Goal: Task Accomplishment & Management: Use online tool/utility

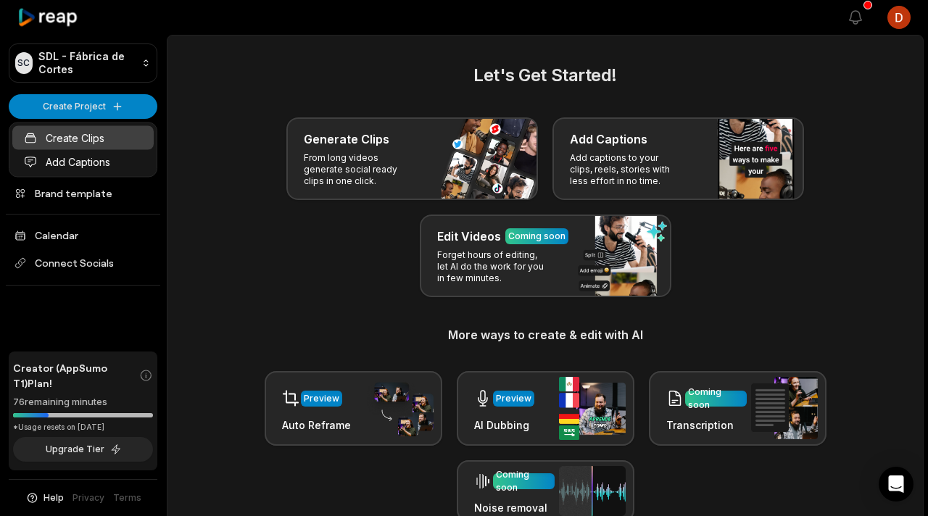
click at [113, 146] on link "Create Clips" at bounding box center [82, 138] width 141 height 24
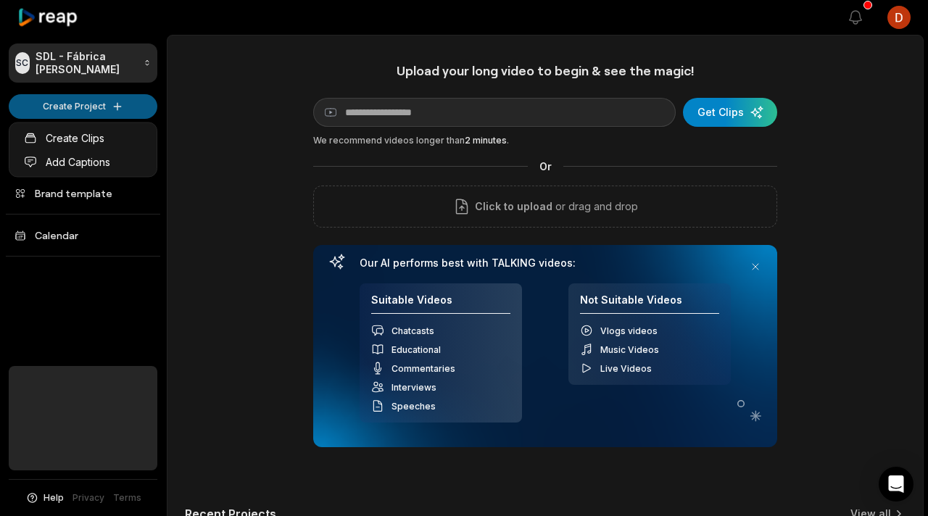
click at [114, 107] on html "SC SDL - Fábrica de Cortes Create Project Home Projects Brand template Calendar…" at bounding box center [464, 258] width 928 height 516
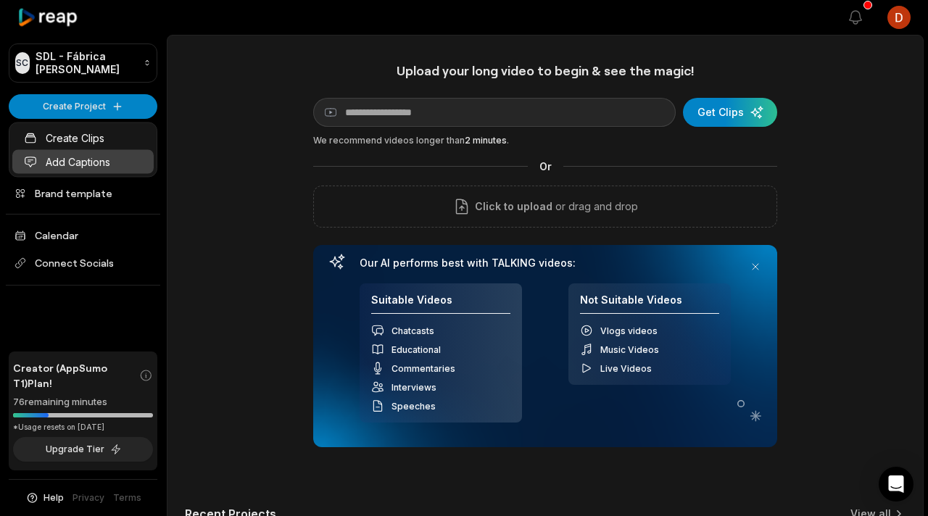
click at [96, 162] on link "Add Captions" at bounding box center [82, 162] width 141 height 24
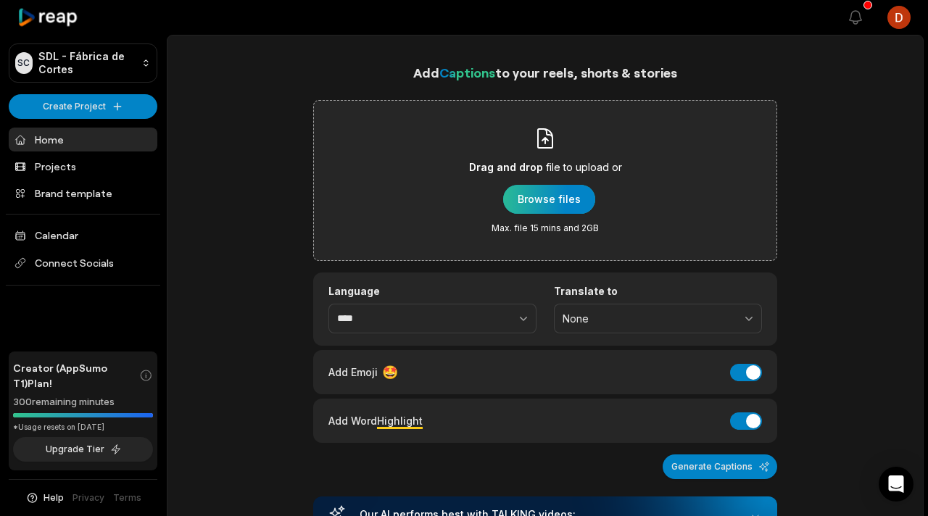
click at [559, 202] on div "button" at bounding box center [549, 199] width 92 height 29
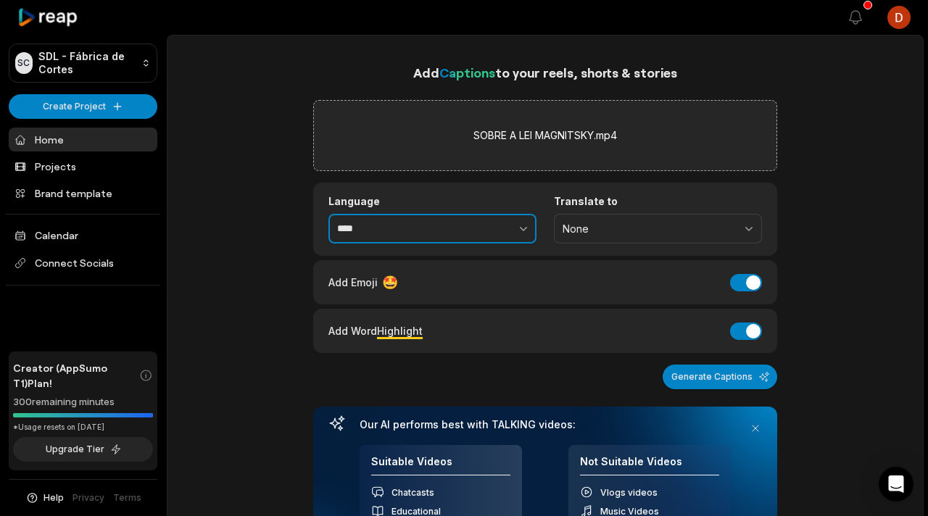
click at [481, 227] on button "button" at bounding box center [492, 229] width 89 height 30
type input "**********"
click at [718, 268] on div "Add Emoji 🤩 Add Emoji" at bounding box center [545, 282] width 464 height 44
click at [732, 271] on div "Add Emoji 🤩 Add Emoji" at bounding box center [545, 282] width 464 height 44
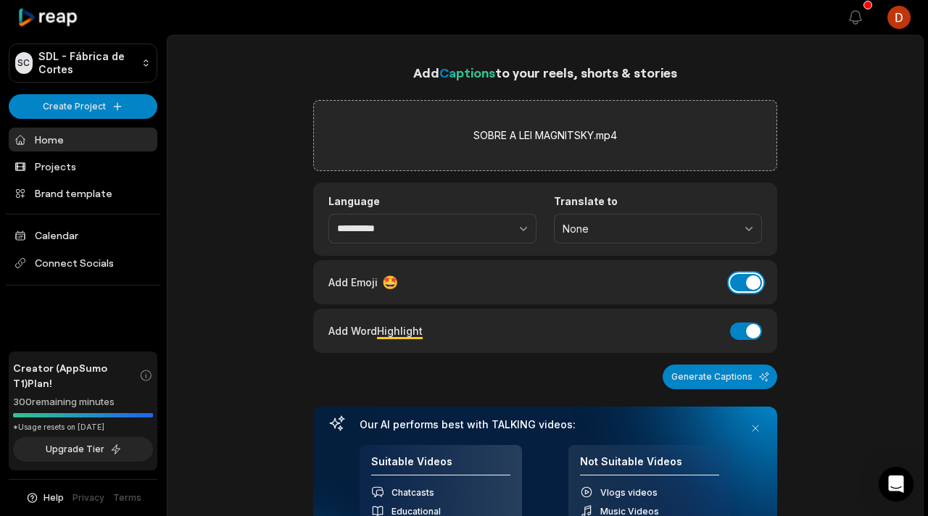
click at [731, 283] on button "Add Emoji" at bounding box center [746, 282] width 32 height 17
click at [743, 331] on button "Add Word Highlight" at bounding box center [746, 331] width 32 height 17
click at [706, 374] on button "Generate Captions" at bounding box center [720, 377] width 115 height 25
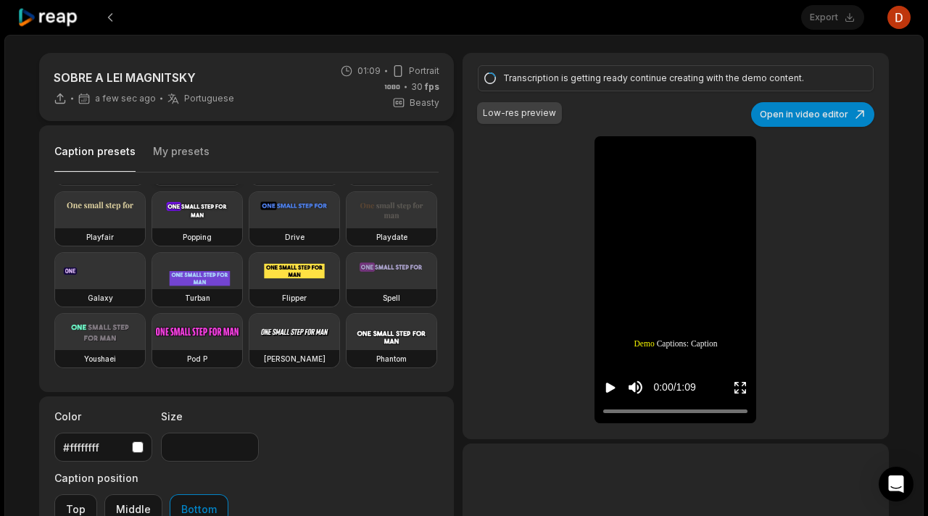
scroll to position [23, 0]
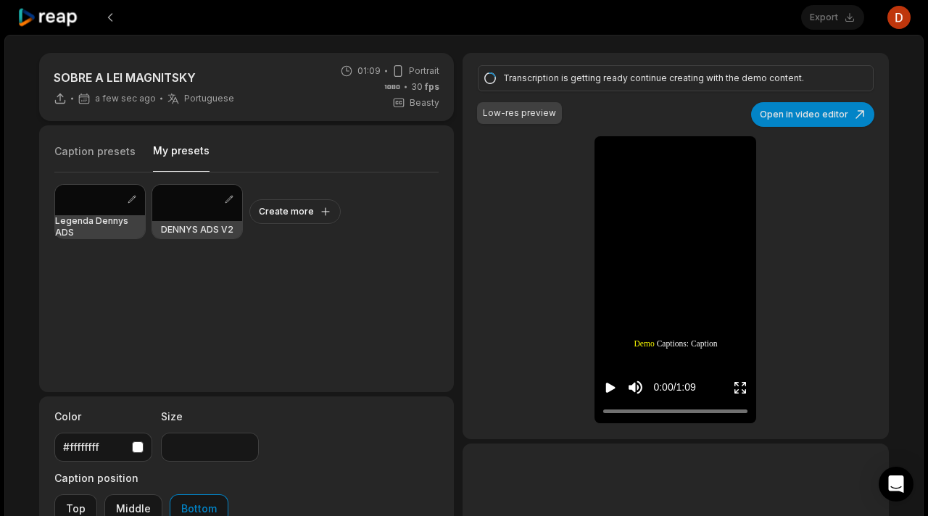
click at [189, 158] on button "My presets" at bounding box center [181, 158] width 57 height 28
click at [94, 194] on div at bounding box center [100, 200] width 90 height 30
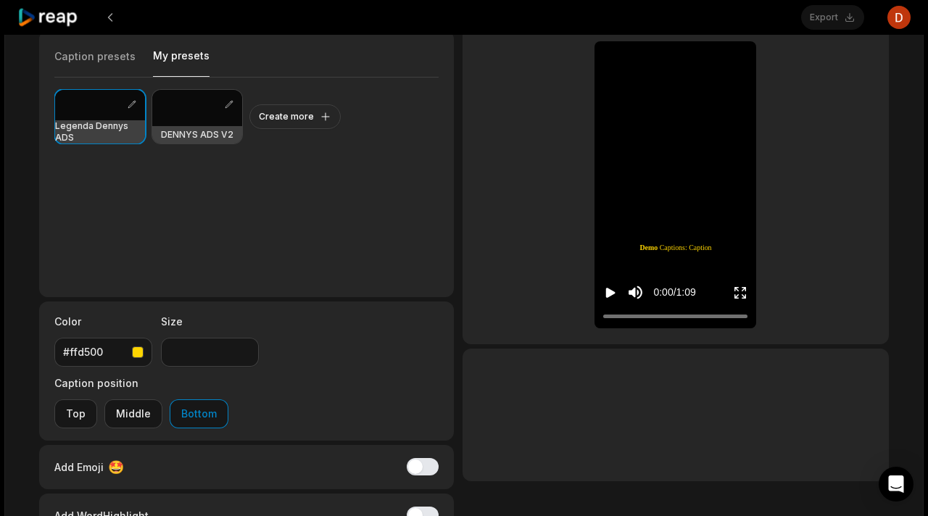
scroll to position [0, 0]
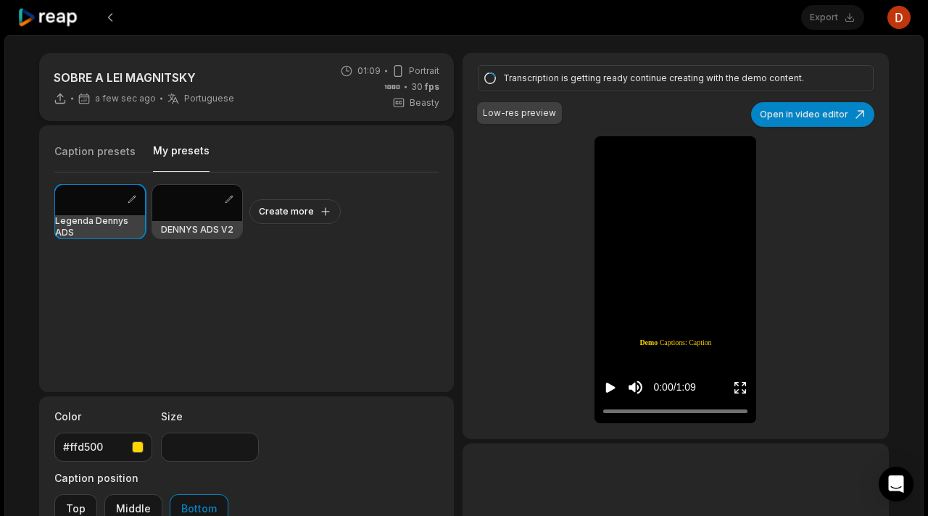
click at [607, 387] on icon "Play video" at bounding box center [610, 388] width 9 height 10
click at [607, 387] on icon "Pause video" at bounding box center [608, 388] width 2 height 10
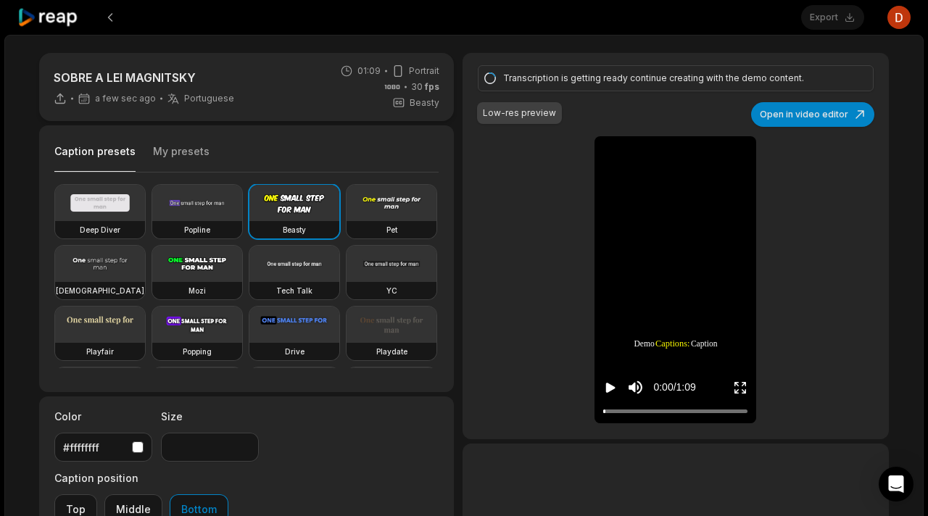
click at [90, 149] on button "Caption presets" at bounding box center [94, 158] width 81 height 28
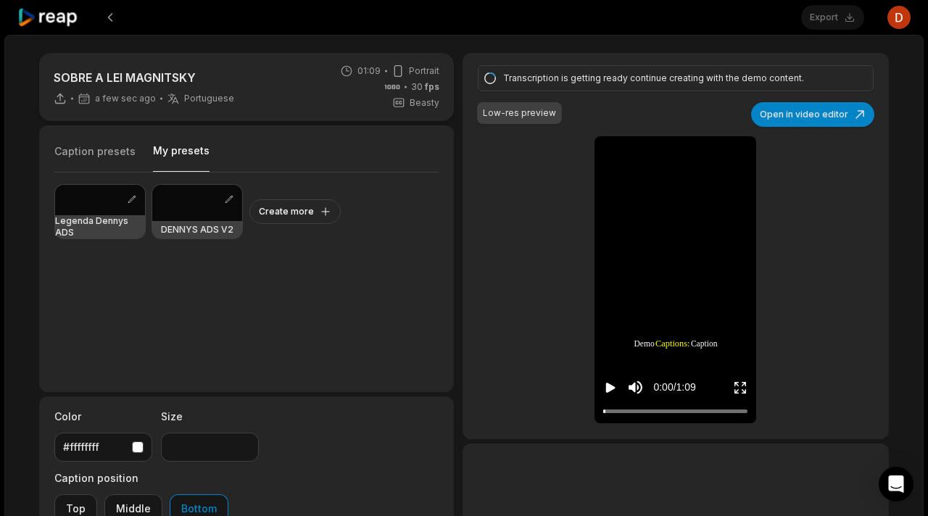
click at [153, 154] on button "My presets" at bounding box center [181, 158] width 57 height 28
click at [162, 149] on button "My presets" at bounding box center [181, 158] width 57 height 28
click at [94, 197] on div at bounding box center [100, 200] width 90 height 30
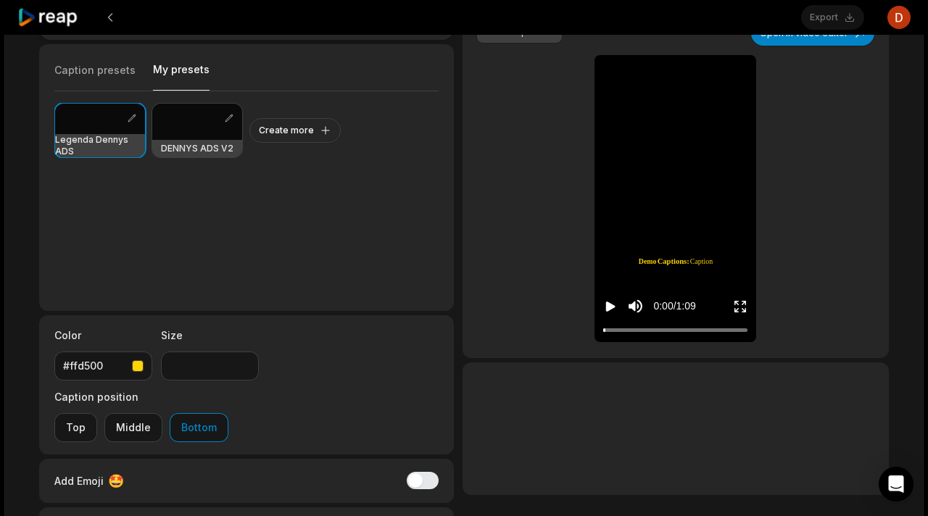
scroll to position [57, 0]
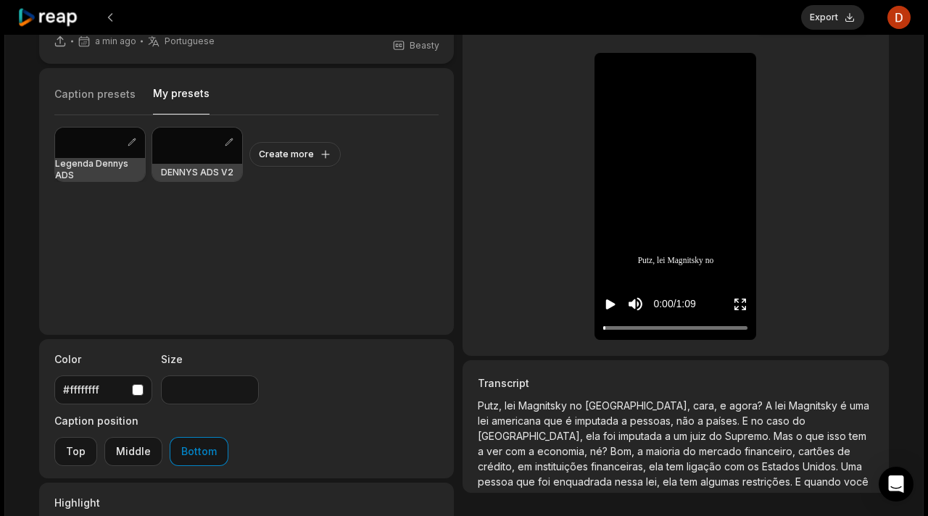
click at [94, 145] on div at bounding box center [100, 143] width 90 height 30
type input "**"
click at [618, 309] on div "0:00 / 1:09" at bounding box center [653, 304] width 101 height 27
click at [611, 308] on icon "Play video" at bounding box center [610, 305] width 9 height 10
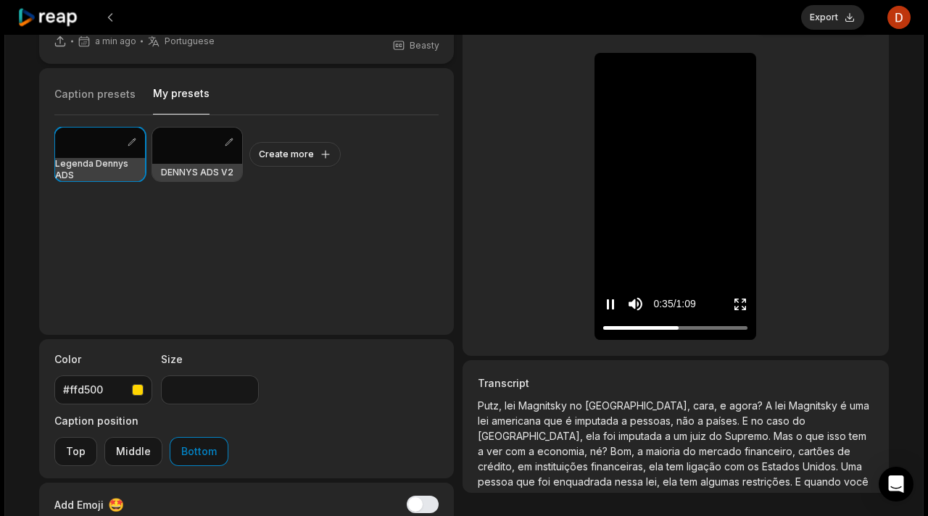
click at [610, 305] on icon "Pause video" at bounding box center [610, 304] width 15 height 15
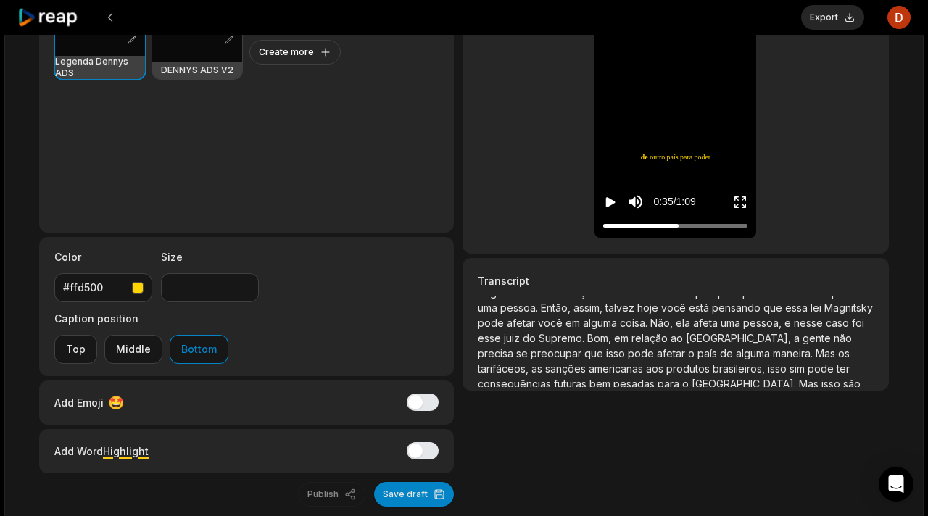
scroll to position [112, 0]
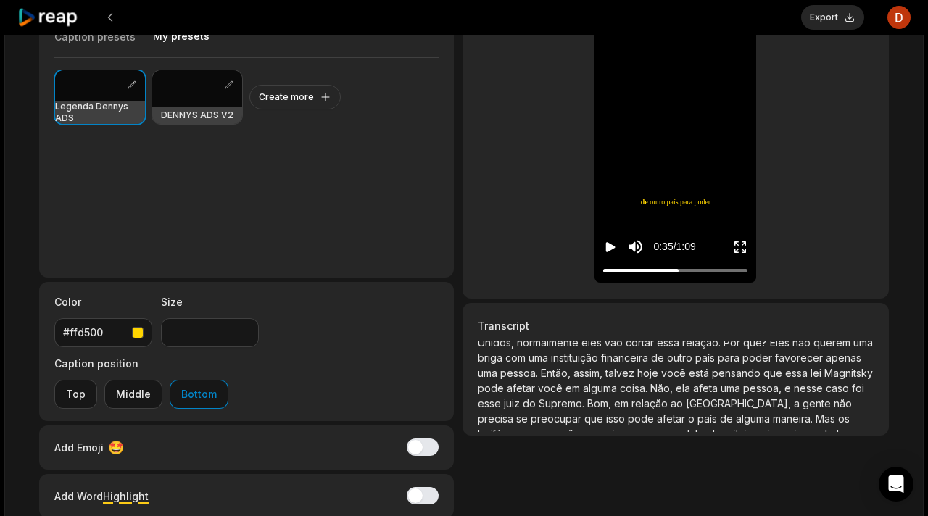
click at [663, 351] on p "Putz, lei Magnitsky no Brasil, cara, e agora? A lei Magnitsky é uma lei america…" at bounding box center [676, 386] width 396 height 91
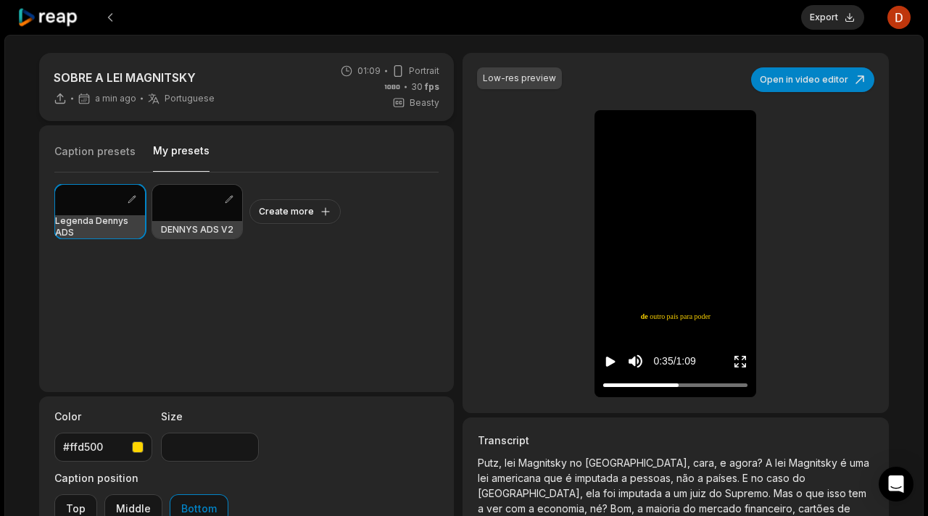
scroll to position [99, 0]
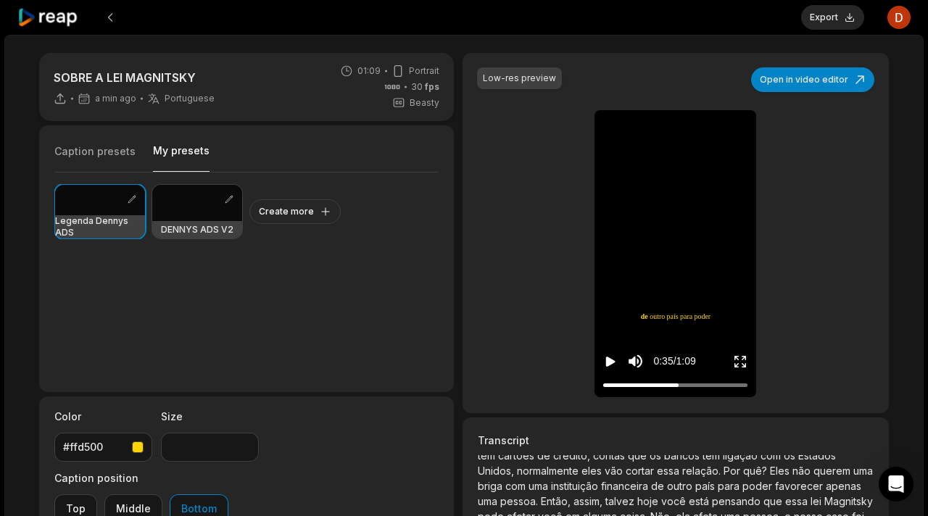
drag, startPoint x: 619, startPoint y: 391, endPoint x: 581, endPoint y: 391, distance: 37.7
click at [582, 391] on div "Low-res preview Open in video editor Putz, lei Magnitsky no Brasil, cara, e ago…" at bounding box center [676, 233] width 427 height 361
click at [609, 388] on div at bounding box center [675, 385] width 144 height 9
click at [609, 363] on icon "Play video" at bounding box center [610, 362] width 9 height 10
click at [609, 362] on icon "Pause video" at bounding box center [608, 362] width 2 height 10
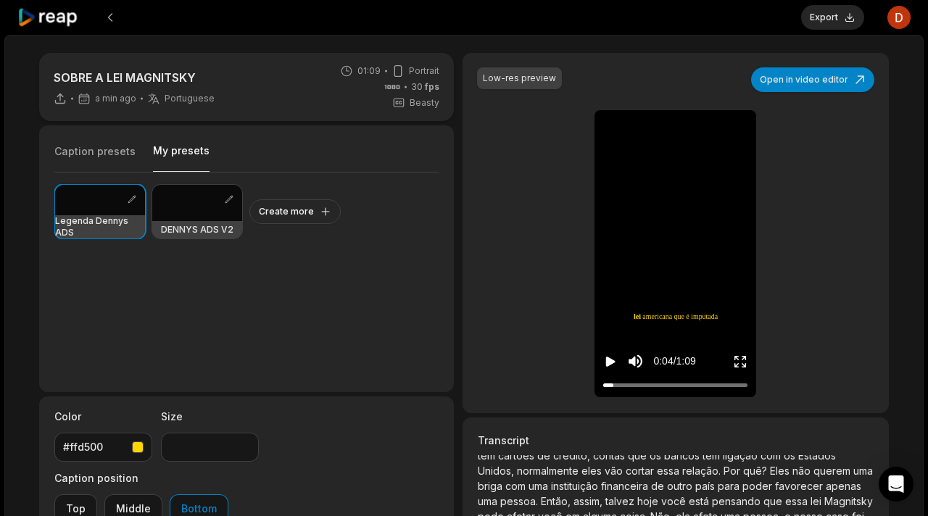
click at [533, 352] on div "Low-res preview Open in video editor Putz, lei Magnitsky no Brasil, cara, e ago…" at bounding box center [676, 233] width 427 height 361
click at [603, 364] on icon "Play video" at bounding box center [610, 362] width 15 height 15
click at [610, 357] on icon "Pause video" at bounding box center [610, 362] width 15 height 15
click at [839, 29] on button "Export" at bounding box center [833, 17] width 63 height 25
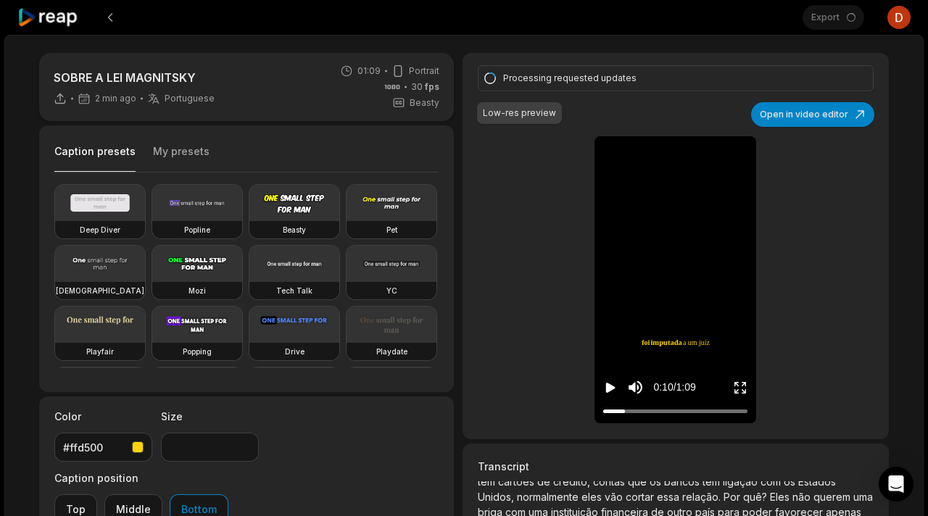
click at [99, 157] on button "Caption presets" at bounding box center [94, 158] width 81 height 28
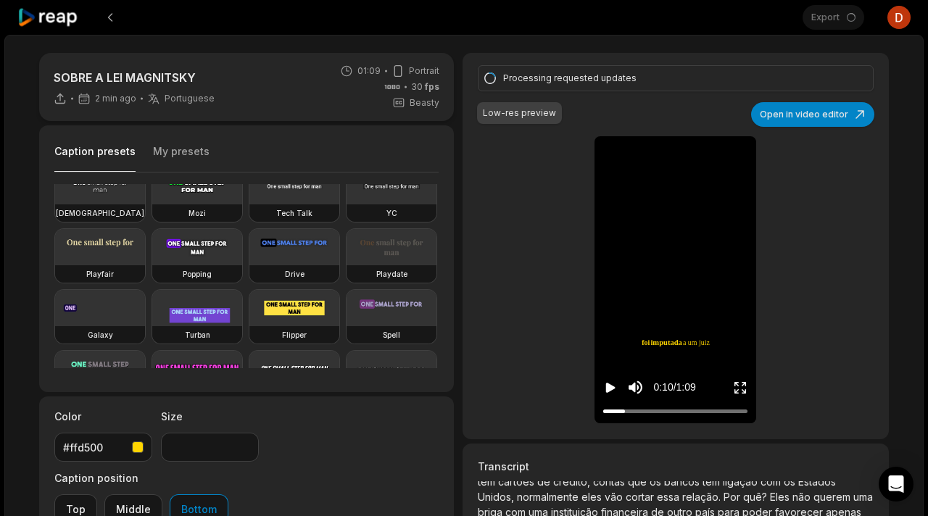
scroll to position [0, 0]
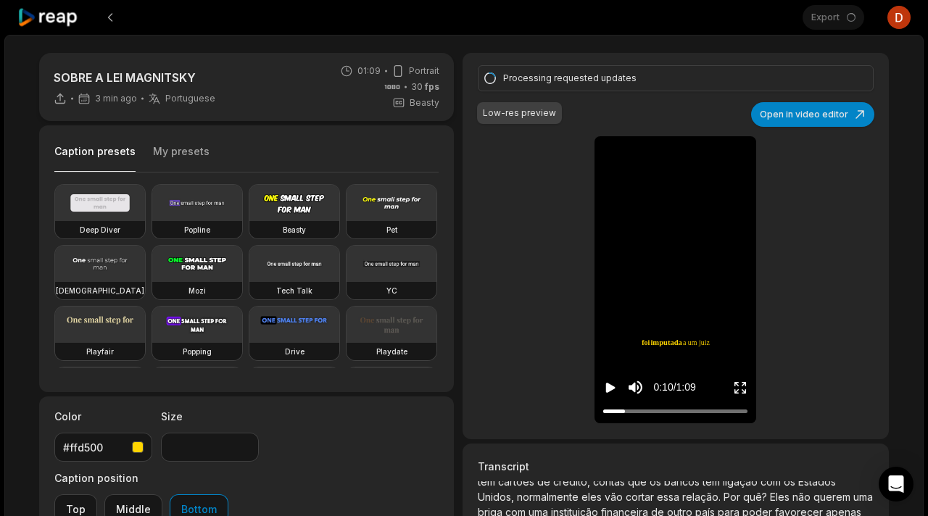
click at [170, 152] on button "My presets" at bounding box center [181, 158] width 57 height 28
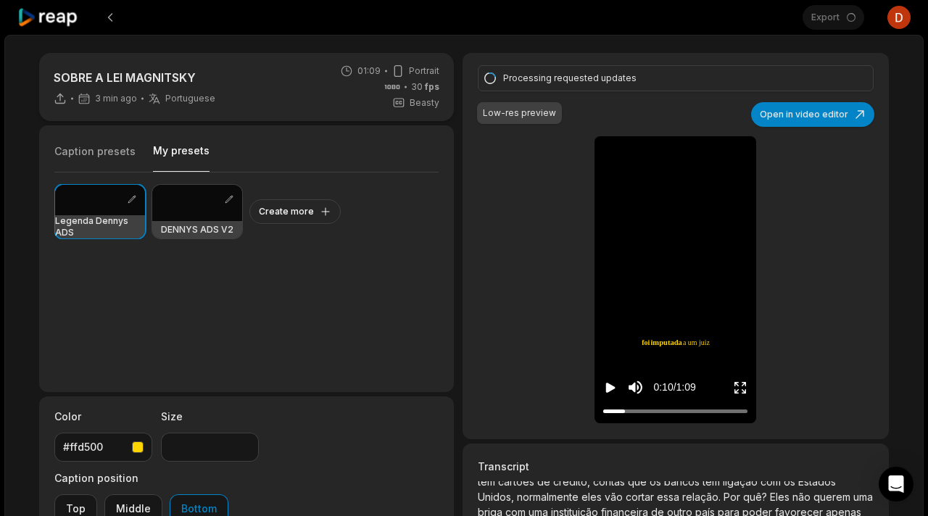
click at [841, 25] on div "Export Open user menu" at bounding box center [857, 17] width 108 height 35
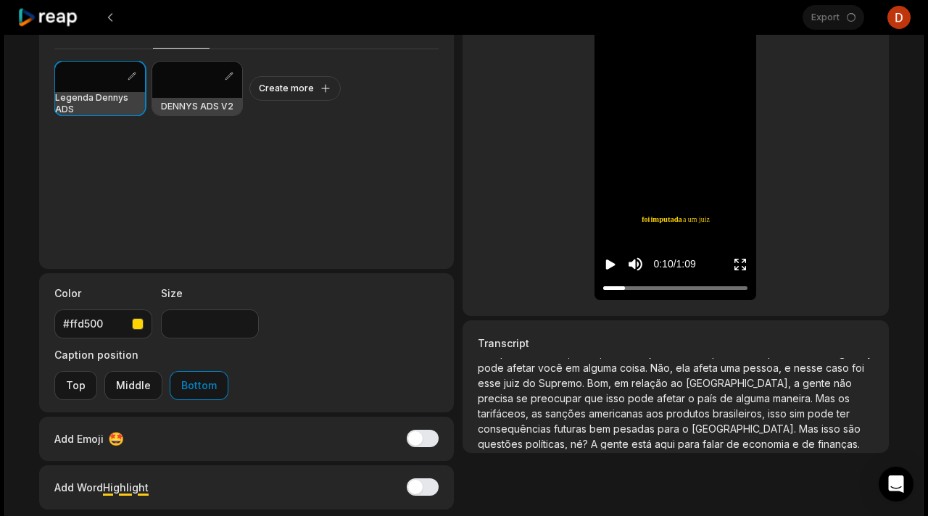
scroll to position [152, 0]
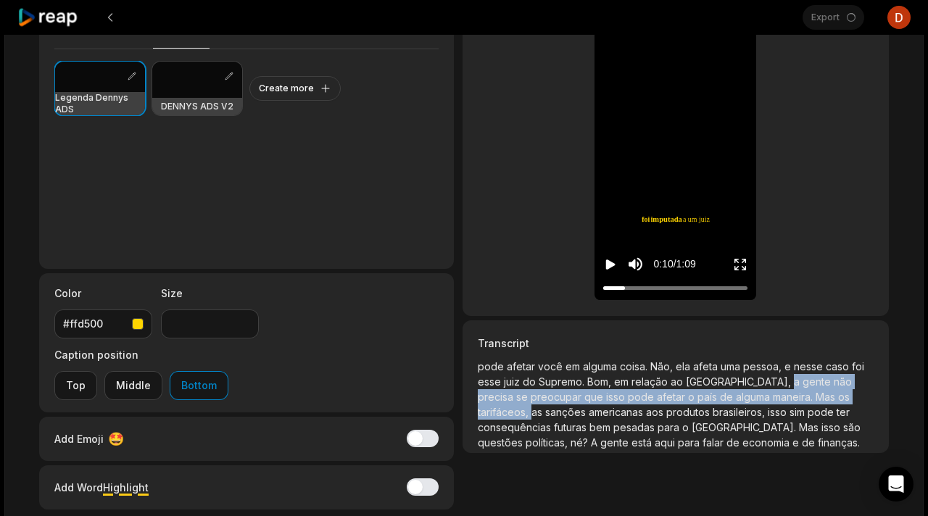
drag, startPoint x: 562, startPoint y: 379, endPoint x: 654, endPoint y: 392, distance: 92.2
click at [654, 392] on p "Putz, lei Magnitsky no Brasil, cara, e agora? A lei Magnitsky é uma lei america…" at bounding box center [676, 403] width 396 height 91
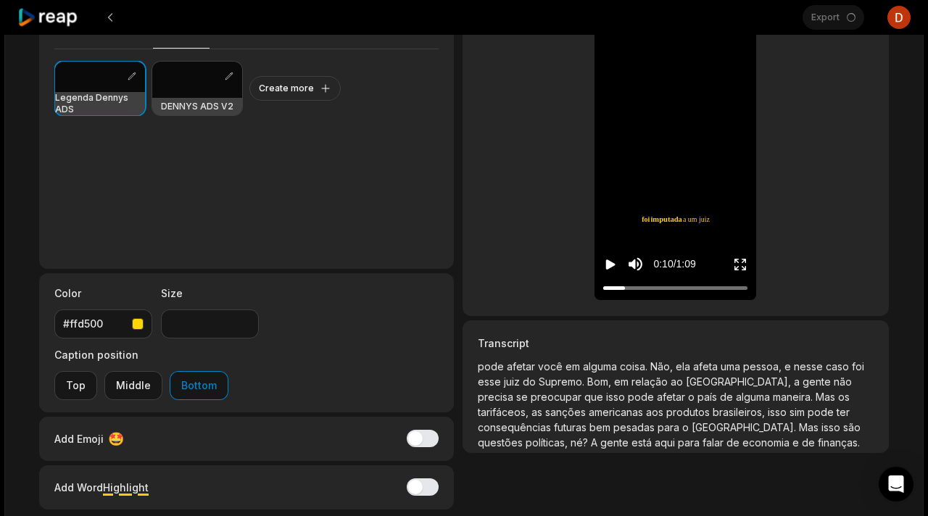
click at [532, 406] on span "tarifáceos," at bounding box center [505, 412] width 54 height 12
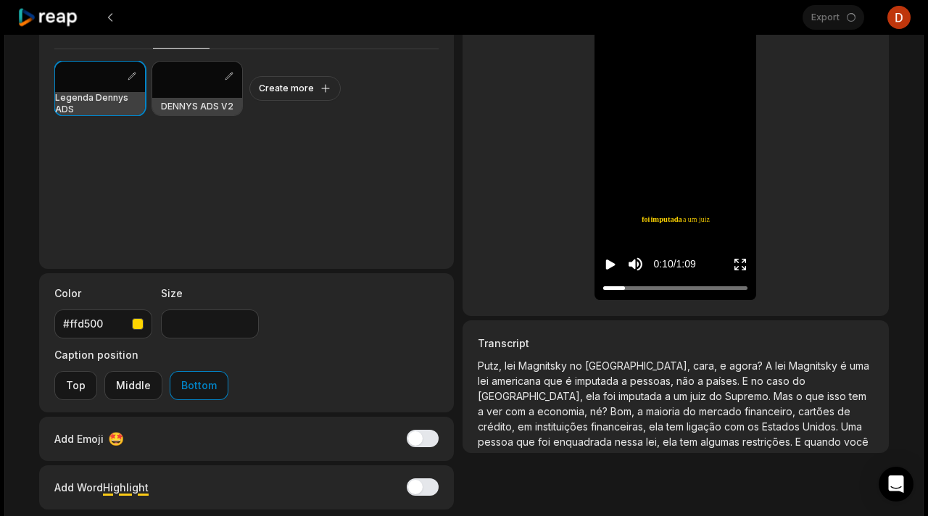
scroll to position [0, 0]
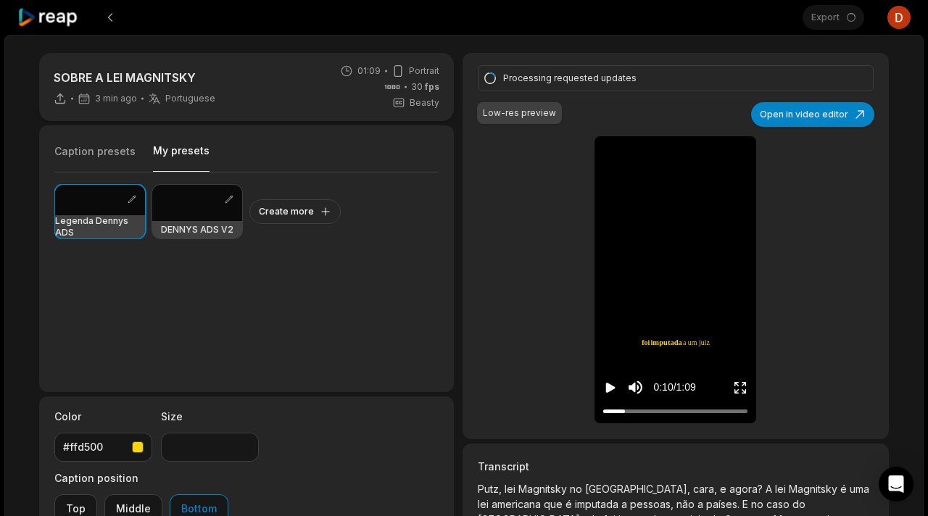
click at [519, 107] on div "Low-res preview" at bounding box center [519, 113] width 73 height 13
click at [833, 14] on div "Export Open user menu" at bounding box center [857, 17] width 108 height 35
click at [111, 15] on button at bounding box center [110, 17] width 26 height 26
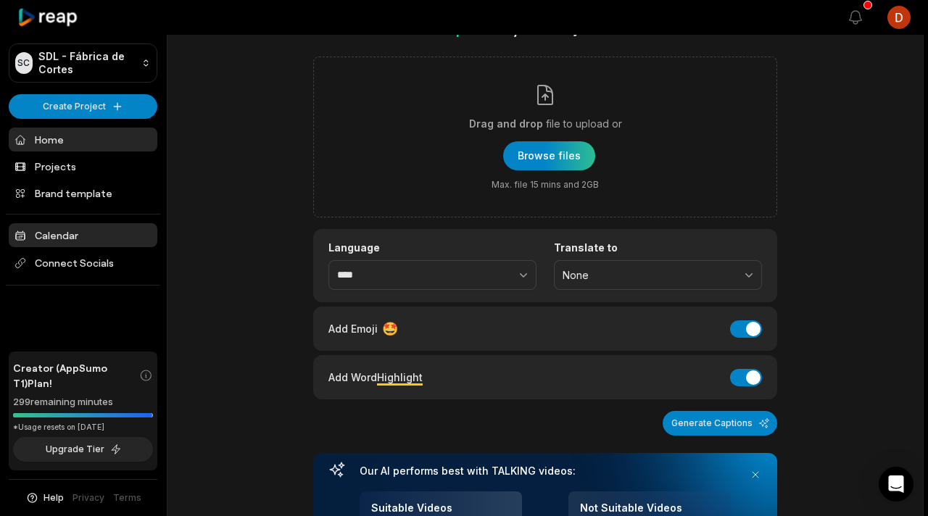
scroll to position [56, 0]
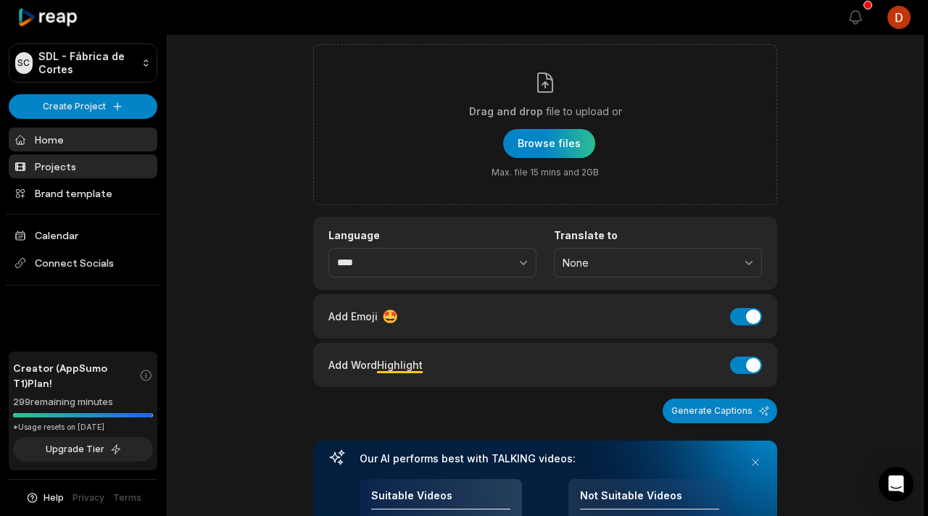
click at [90, 168] on link "Projects" at bounding box center [83, 167] width 149 height 24
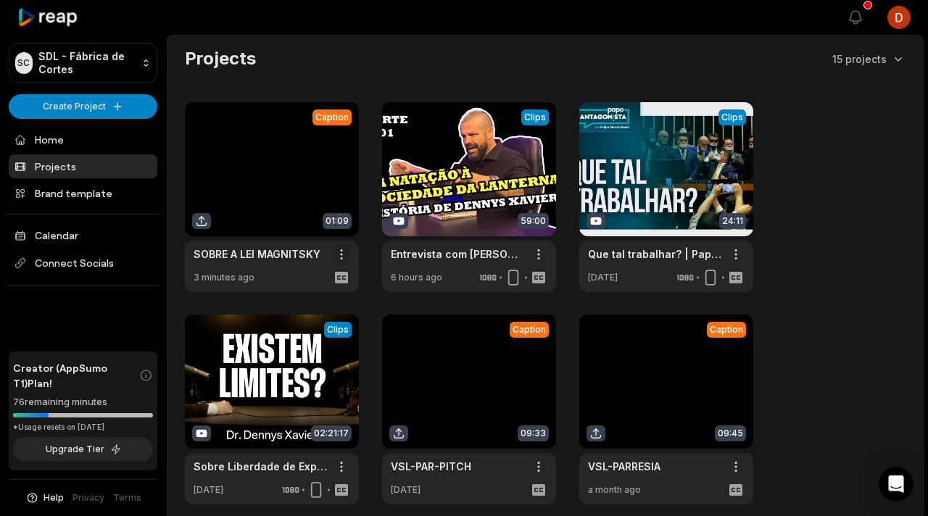
click at [342, 256] on html "SC SDL - Fábrica de Cortes Create Project Home Projects Brand template Calendar…" at bounding box center [464, 258] width 928 height 516
click at [284, 218] on html "SC SDL - Fábrica de Cortes Create Project Home Projects Brand template Calendar…" at bounding box center [464, 258] width 928 height 516
click at [276, 221] on link at bounding box center [272, 197] width 174 height 190
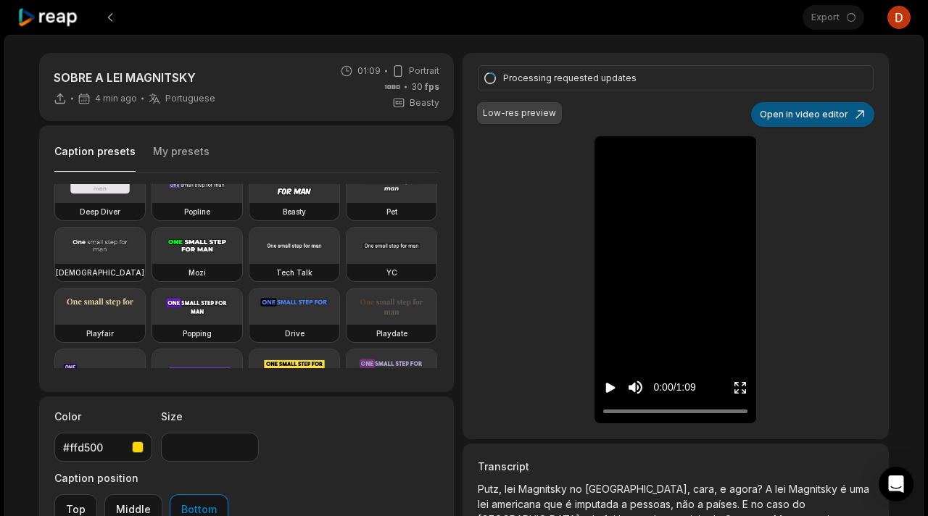
click at [817, 112] on button "Open in video editor" at bounding box center [812, 114] width 123 height 25
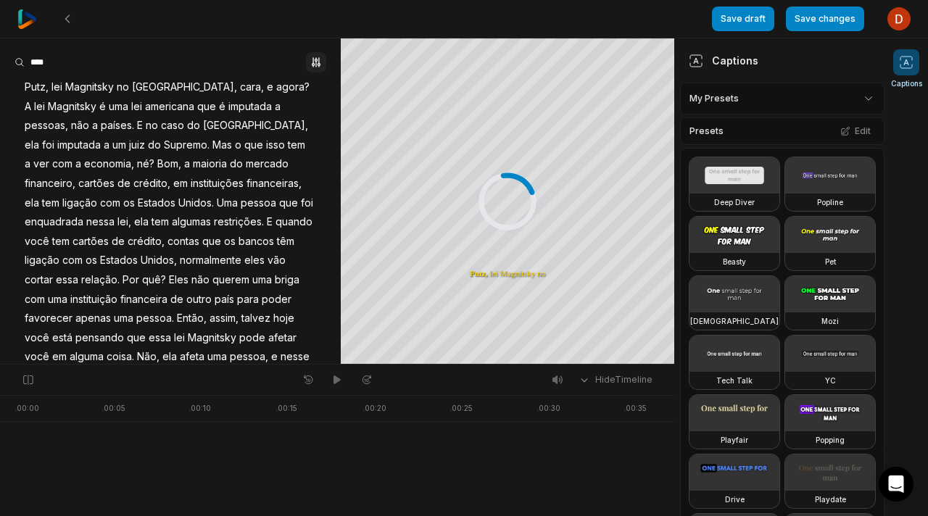
click at [315, 60] on icon "button" at bounding box center [316, 61] width 3 height 9
click at [300, 92] on div "Find" at bounding box center [283, 87] width 69 height 13
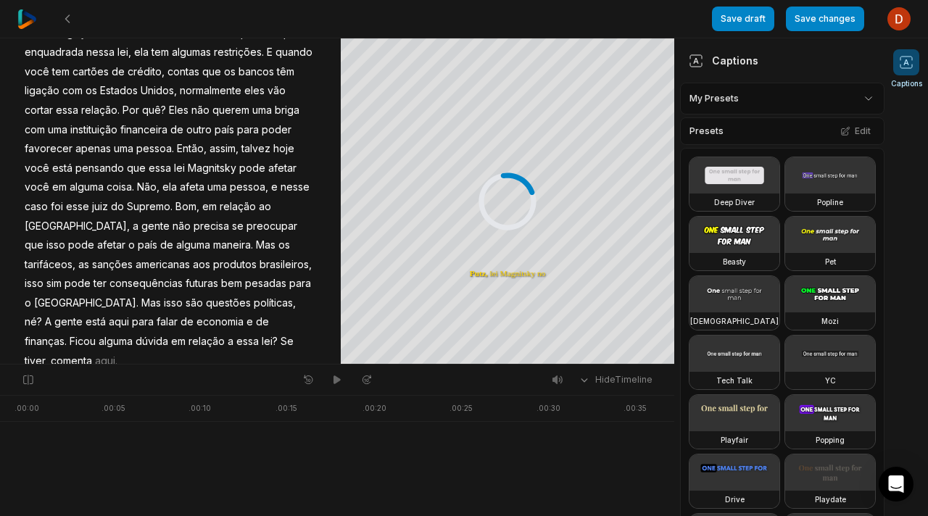
click at [77, 255] on span "tarifáceos," at bounding box center [50, 265] width 54 height 20
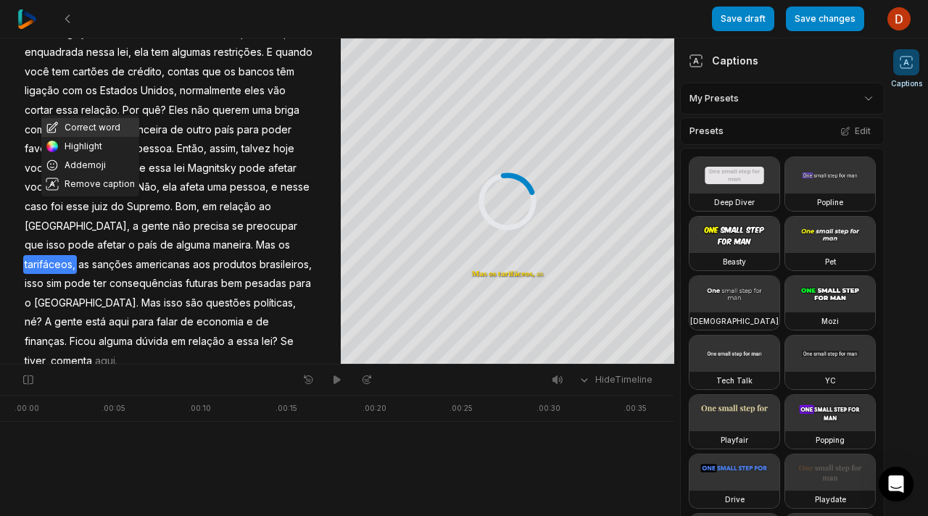
click at [108, 133] on button "Correct word" at bounding box center [90, 127] width 98 height 19
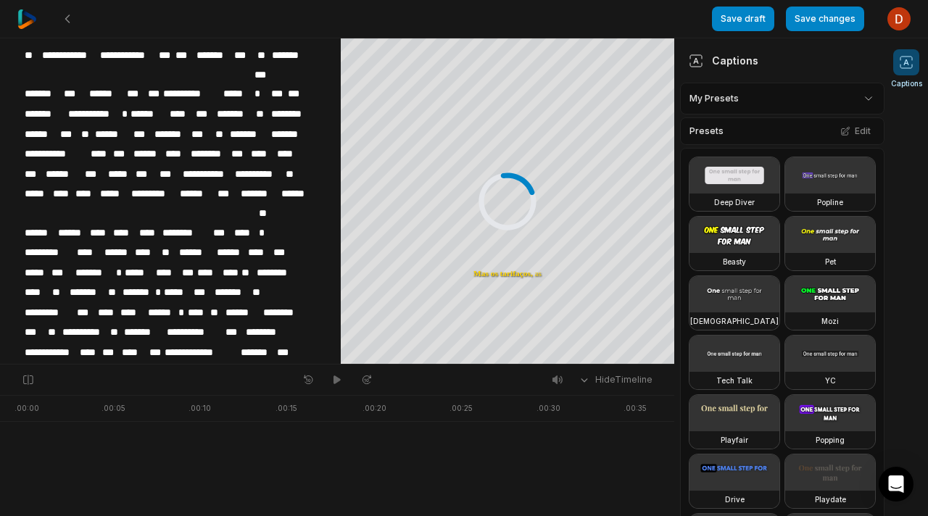
click at [181, 263] on span "***" at bounding box center [188, 273] width 15 height 20
click at [817, 17] on button "Save changes" at bounding box center [825, 19] width 78 height 25
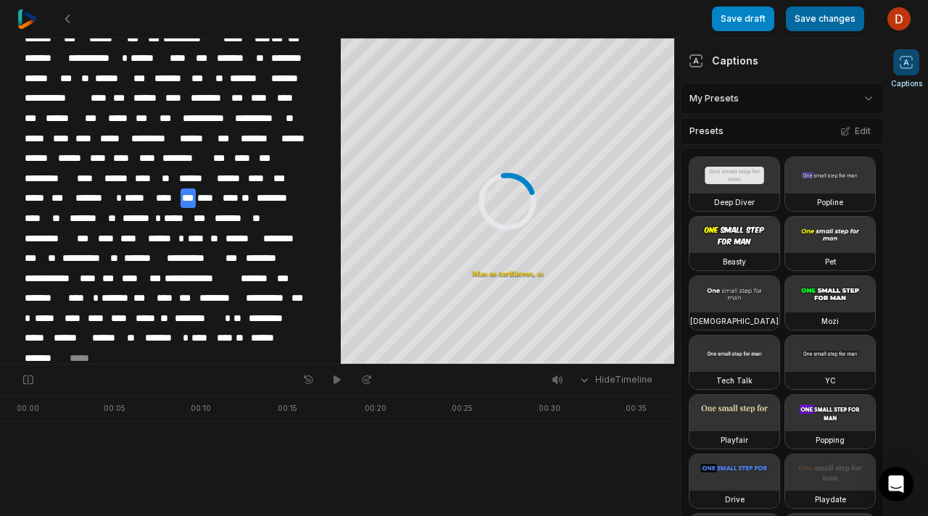
click at [846, 21] on button "Save changes" at bounding box center [825, 19] width 78 height 25
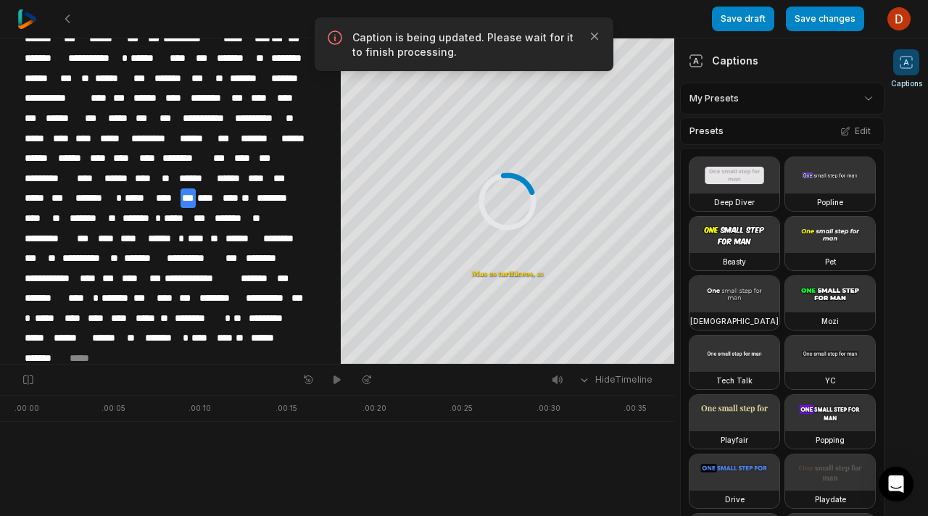
click at [33, 16] on img at bounding box center [27, 19] width 20 height 20
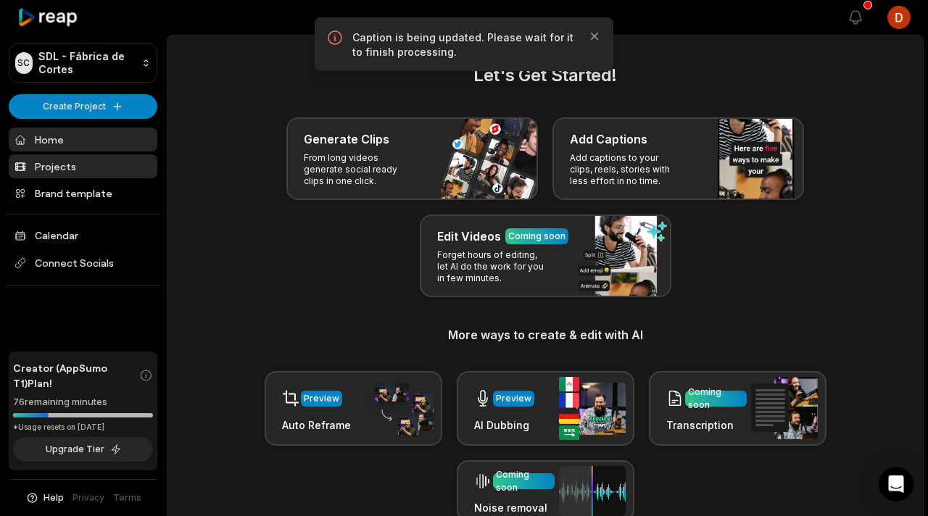
click at [82, 168] on link "Projects" at bounding box center [83, 167] width 149 height 24
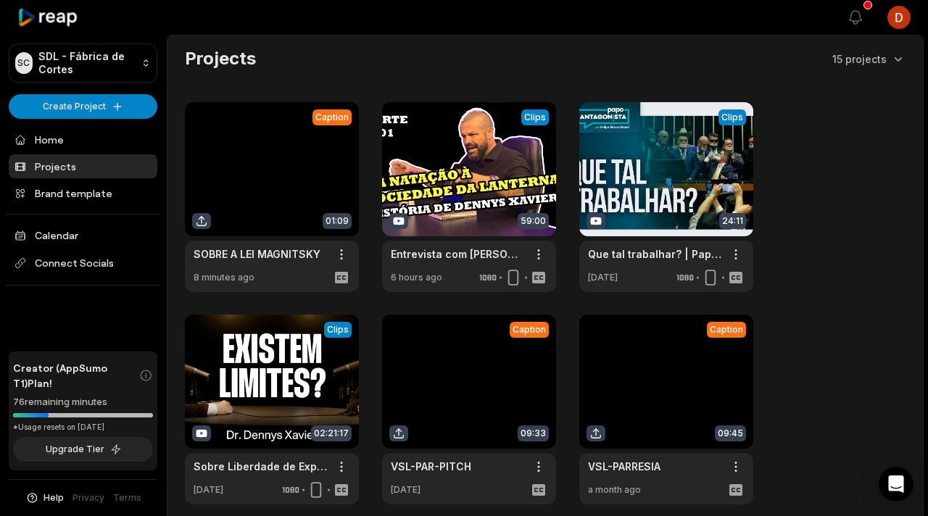
click at [244, 173] on link at bounding box center [272, 197] width 174 height 190
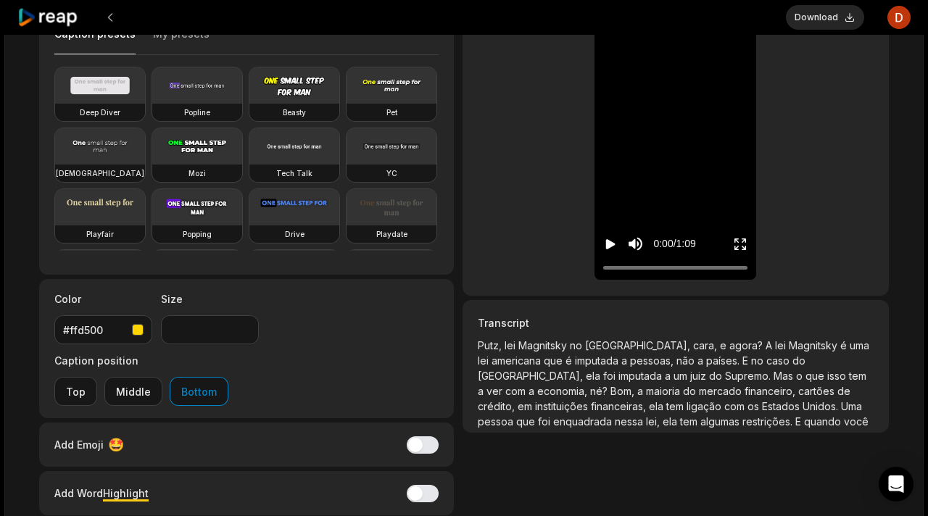
scroll to position [107, 0]
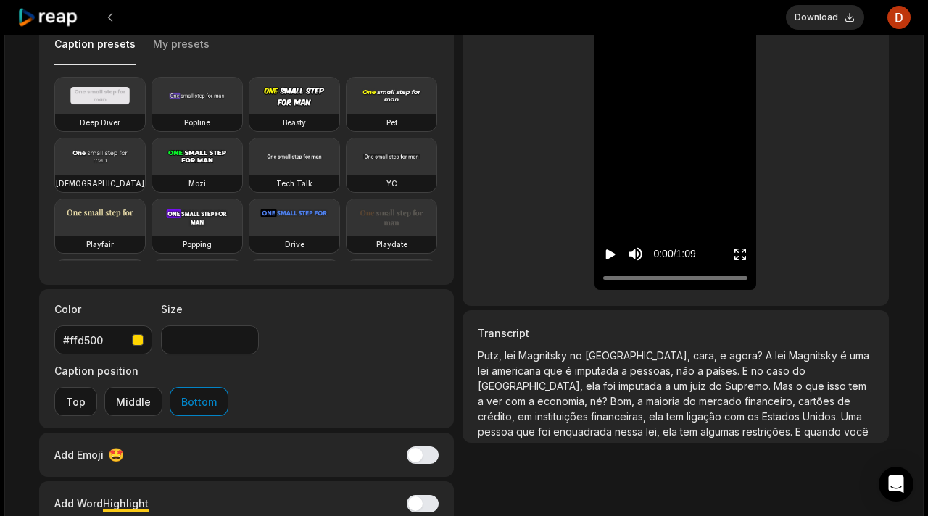
click at [615, 426] on span "enquadrada" at bounding box center [584, 432] width 62 height 12
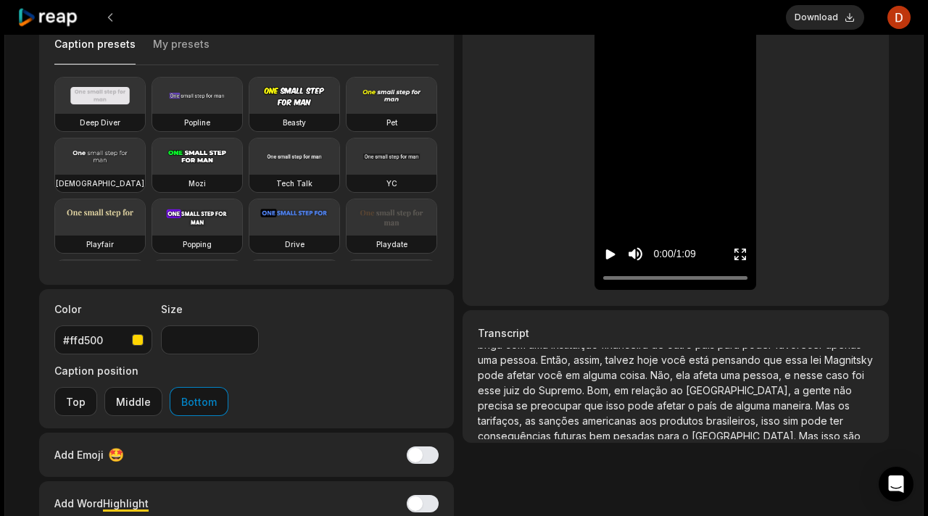
scroll to position [164, 0]
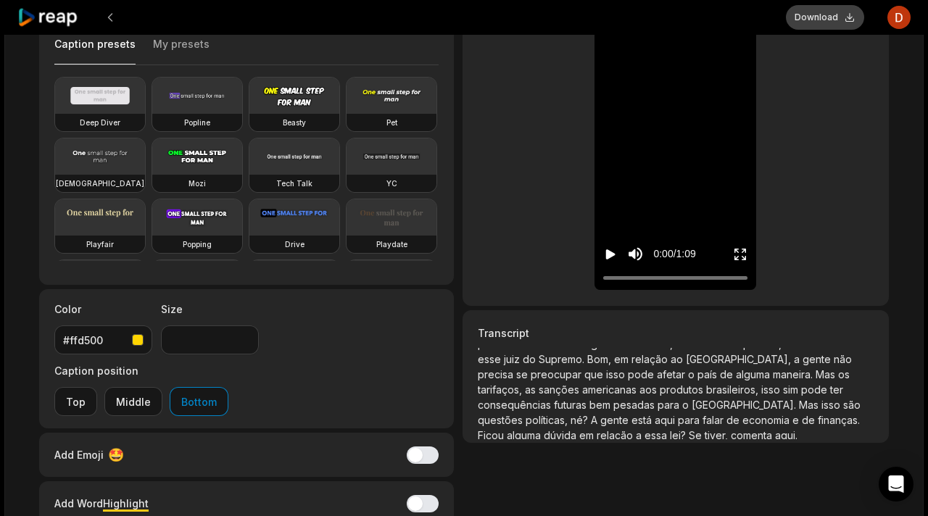
click at [833, 27] on button "Download" at bounding box center [825, 17] width 78 height 25
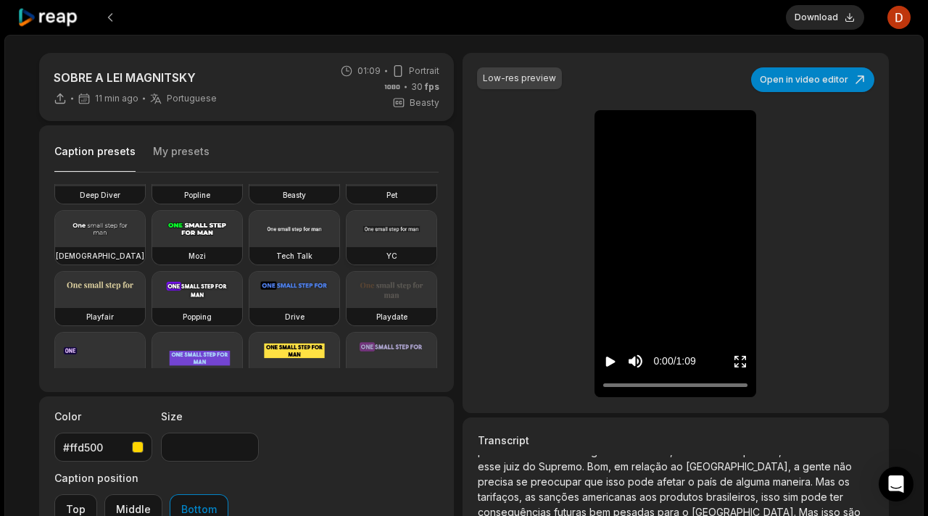
scroll to position [0, 0]
